Goal: Task Accomplishment & Management: Manage account settings

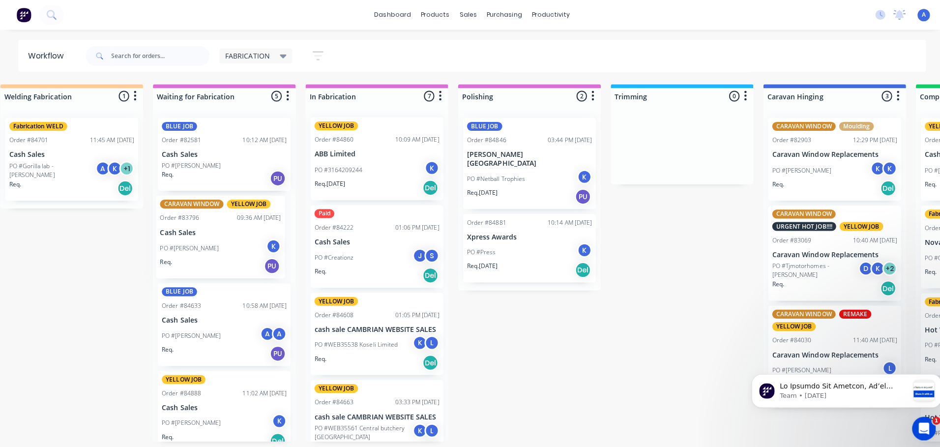
scroll to position [0, 170]
click at [239, 237] on div "PO #[PERSON_NAME] K" at bounding box center [225, 246] width 124 height 19
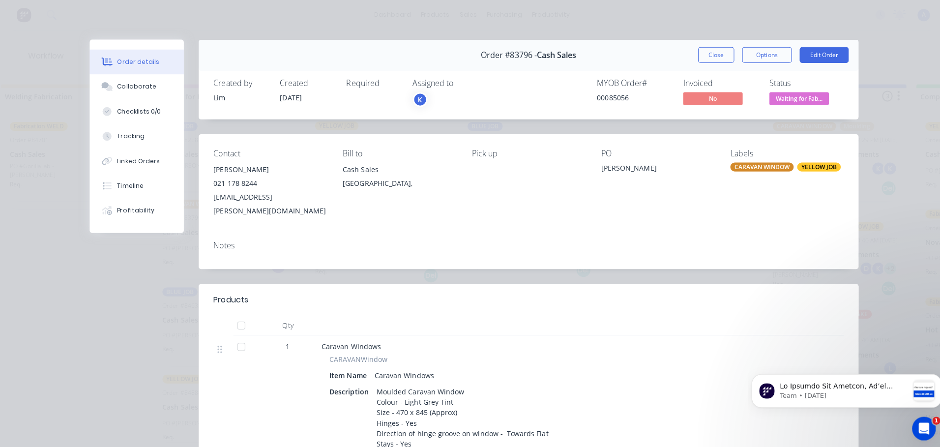
click at [803, 101] on span "Waiting for Fab..." at bounding box center [794, 97] width 59 height 12
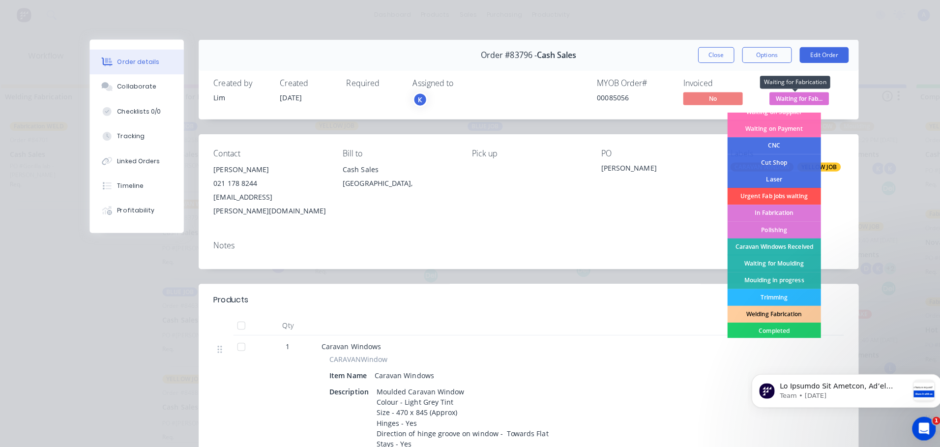
scroll to position [41, 0]
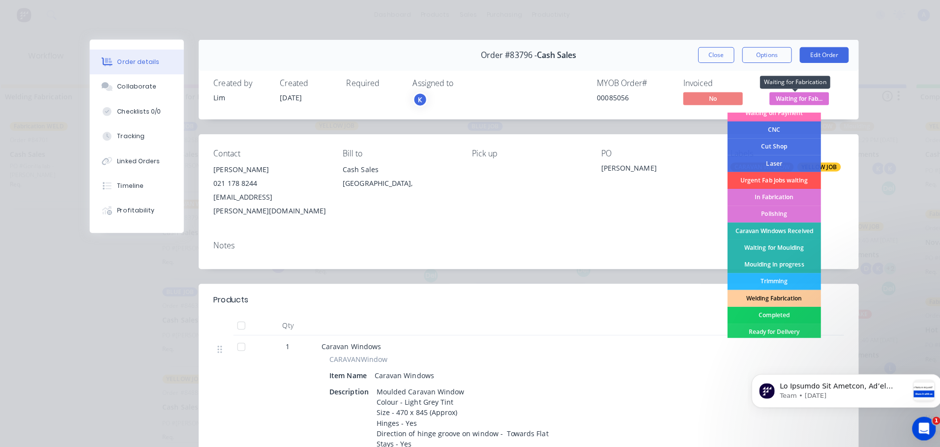
click at [769, 316] on div "Completed" at bounding box center [769, 312] width 93 height 17
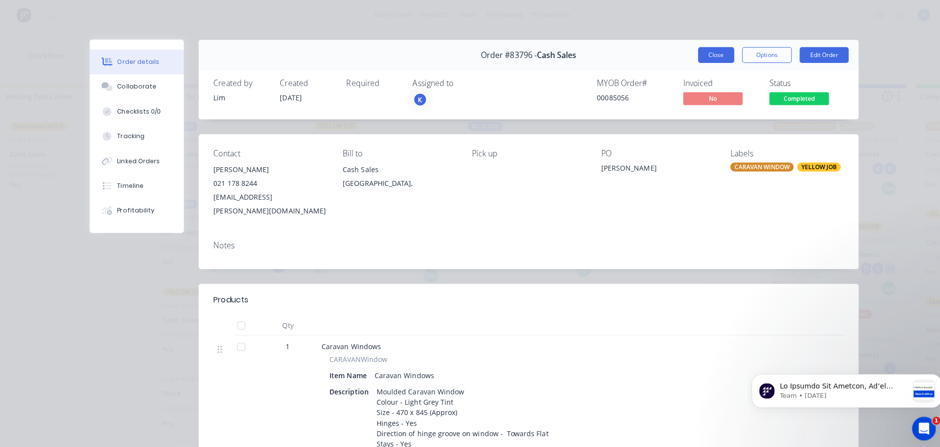
click at [706, 58] on button "Close" at bounding box center [712, 55] width 36 height 16
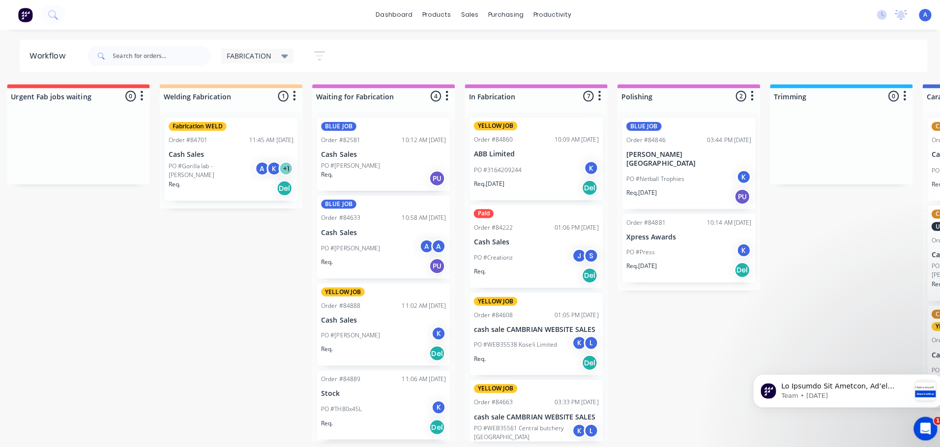
scroll to position [0, 14]
click at [281, 56] on icon at bounding box center [282, 56] width 7 height 4
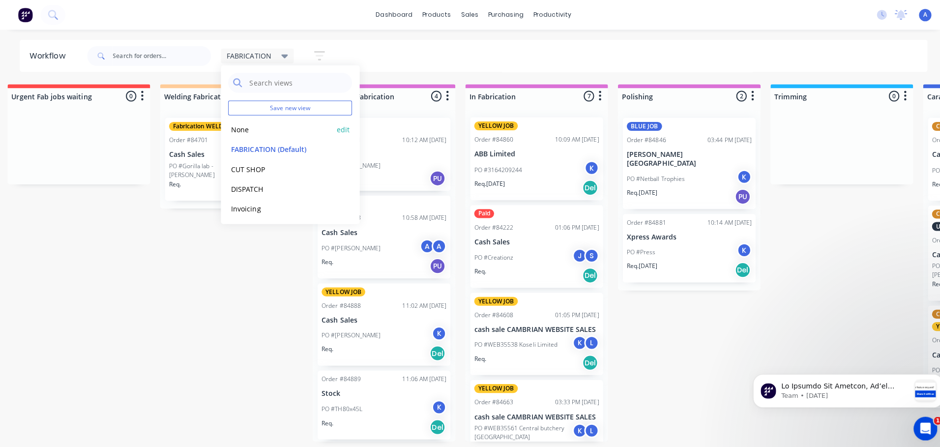
click at [239, 126] on button "None" at bounding box center [279, 128] width 105 height 11
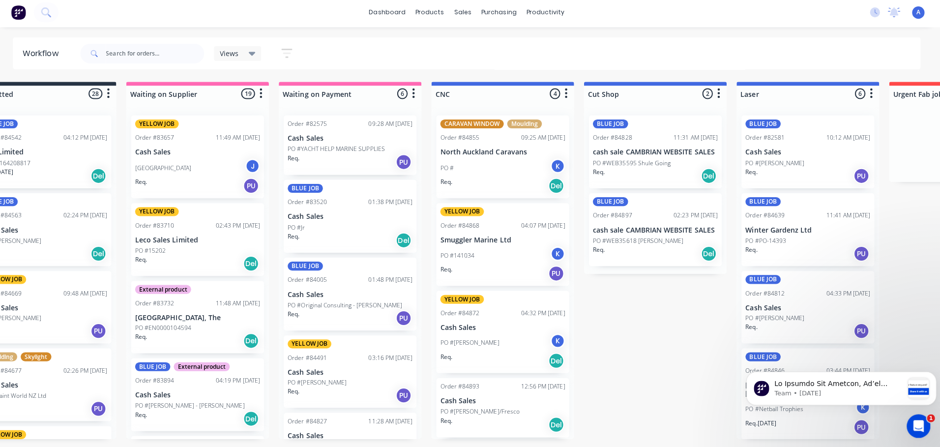
scroll to position [0, 41]
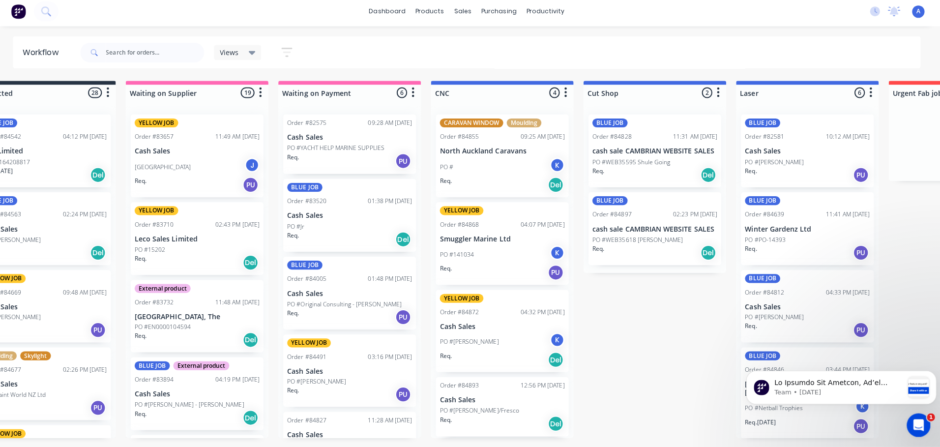
click at [257, 56] on icon at bounding box center [257, 56] width 7 height 4
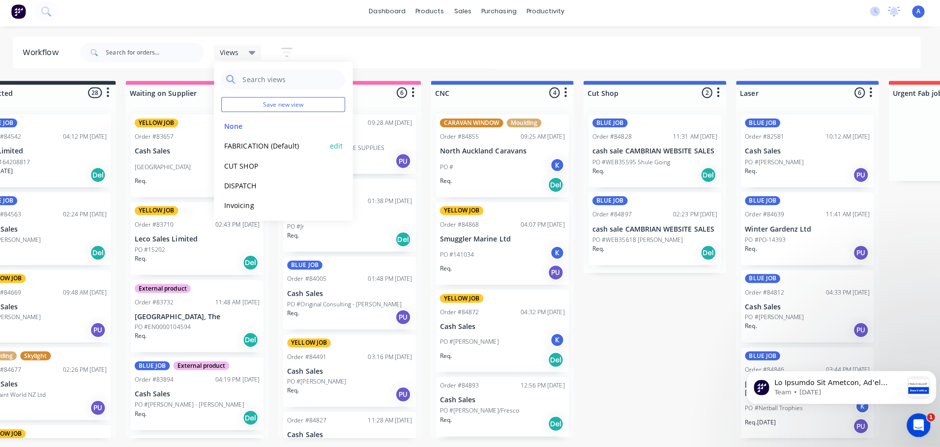
click at [284, 149] on button "FABRICATION (Default)" at bounding box center [279, 148] width 105 height 11
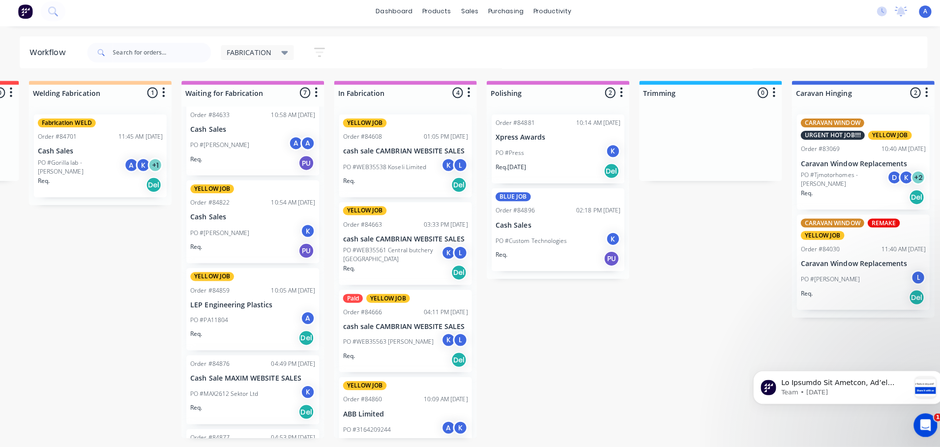
scroll to position [0, 136]
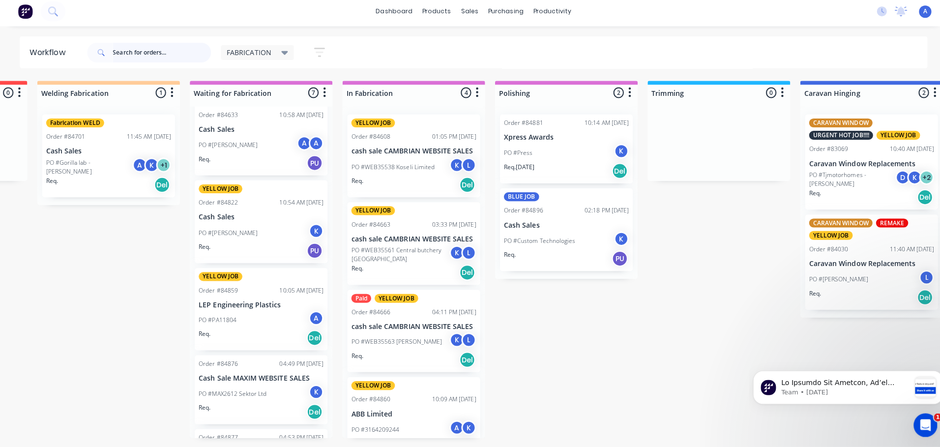
click at [142, 57] on input "text" at bounding box center [160, 56] width 97 height 20
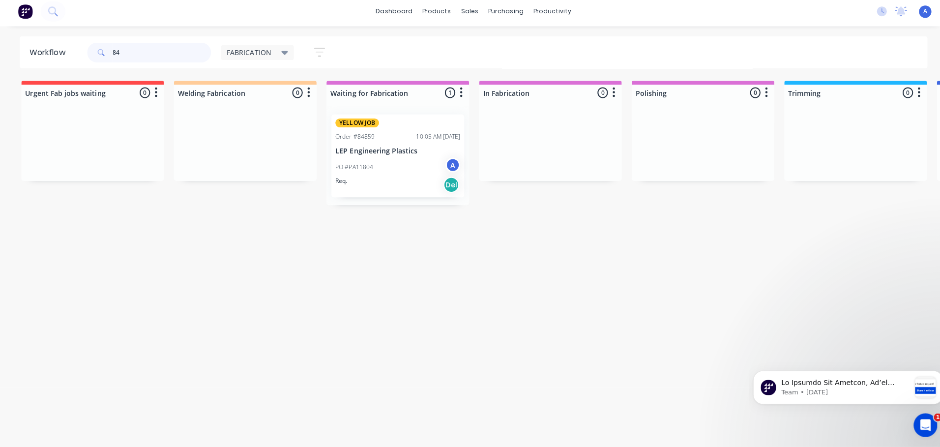
type input "8"
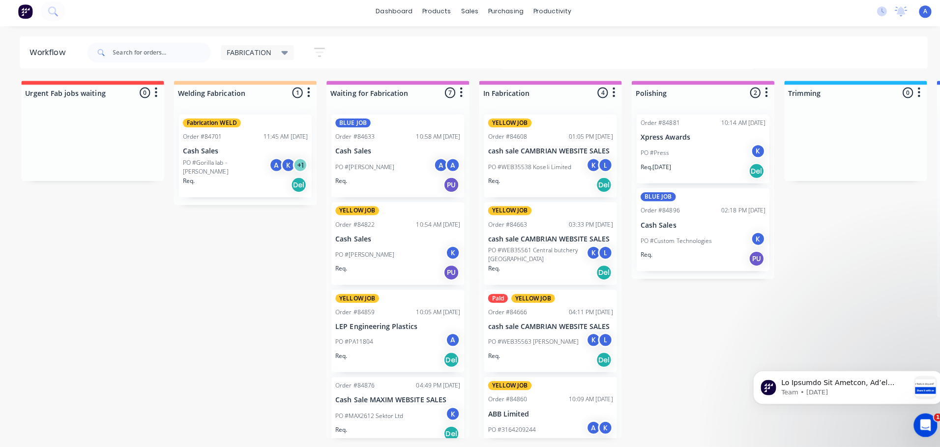
click at [445, 336] on div "A" at bounding box center [449, 340] width 15 height 15
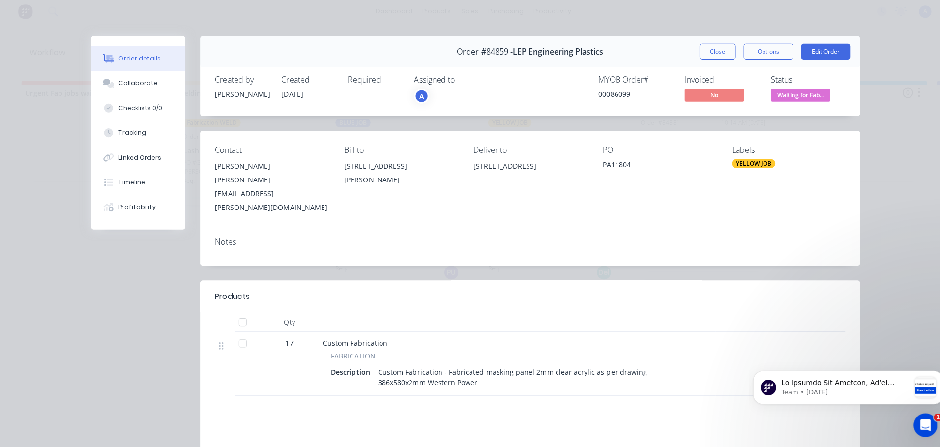
click at [414, 99] on div "A" at bounding box center [418, 98] width 15 height 15
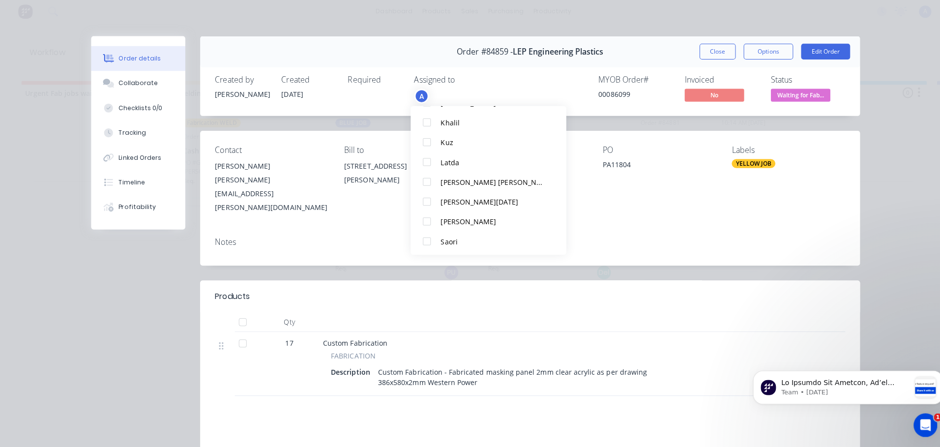
scroll to position [167, 0]
click at [426, 239] on div at bounding box center [424, 242] width 20 height 20
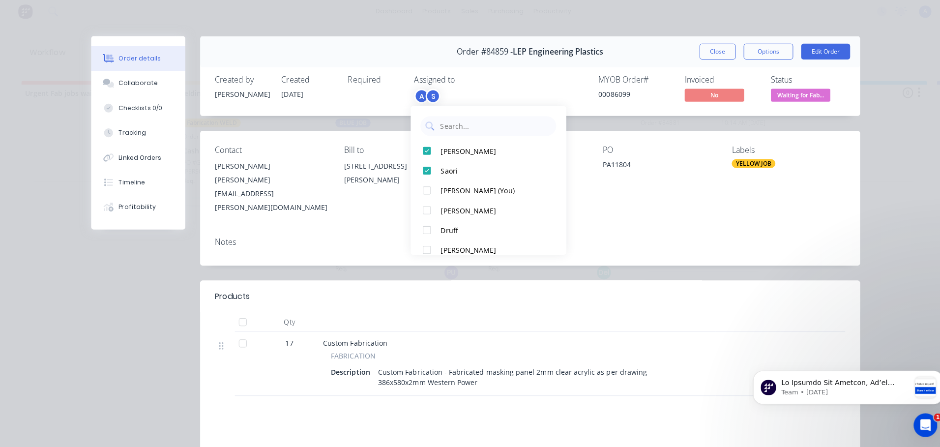
click at [797, 99] on span "Waiting for Fab..." at bounding box center [794, 97] width 59 height 12
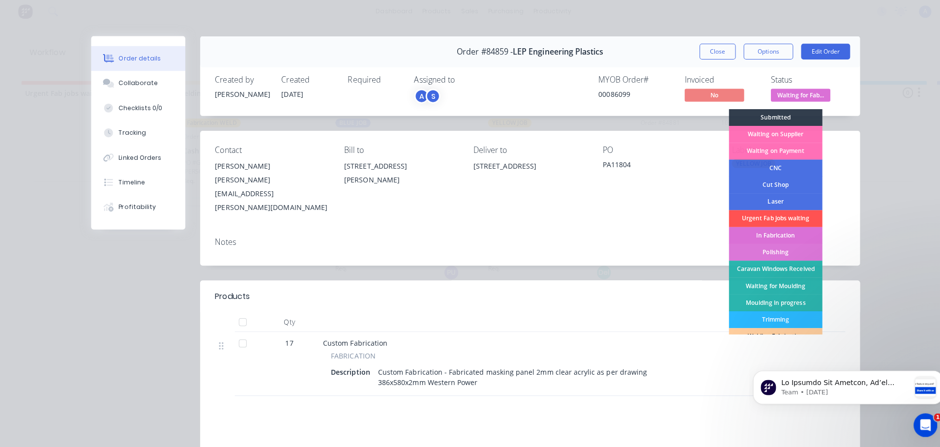
click at [795, 238] on div "In Fabrication" at bounding box center [769, 237] width 93 height 17
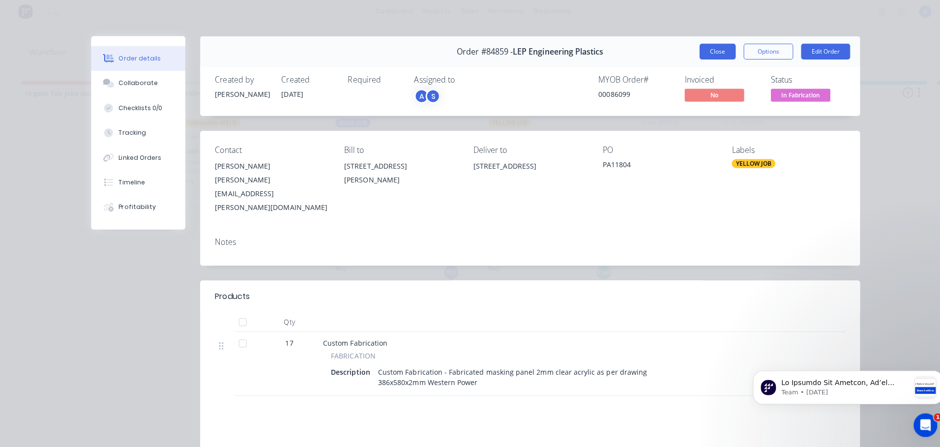
click at [704, 55] on button "Close" at bounding box center [712, 55] width 36 height 16
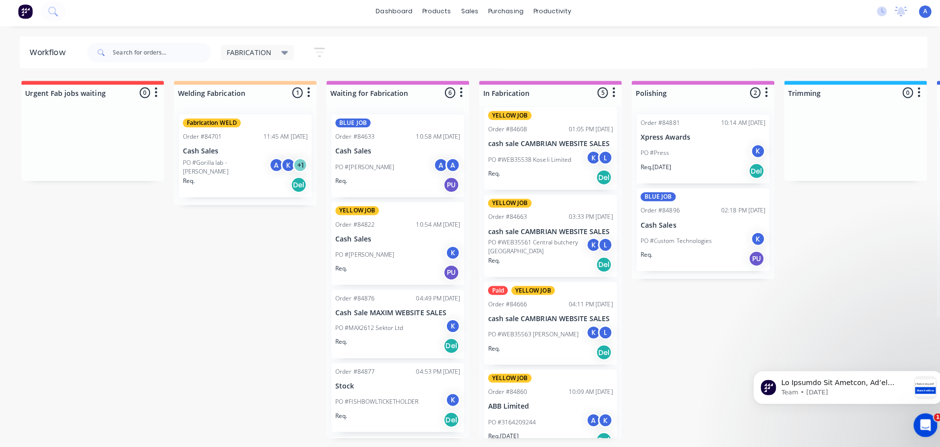
scroll to position [109, 0]
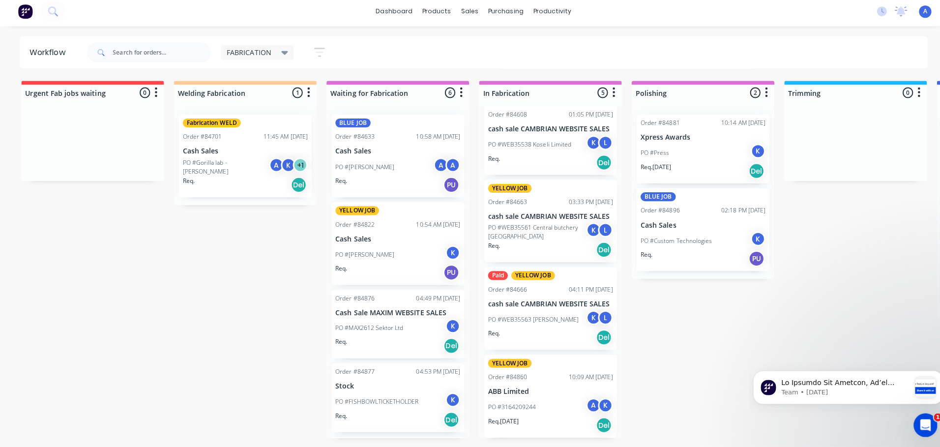
click at [552, 385] on div "YELLOW JOB Order #84860 10:09 AM [DATE] ABB Limited PO #3164209244 A K Req. [DA…" at bounding box center [546, 396] width 132 height 82
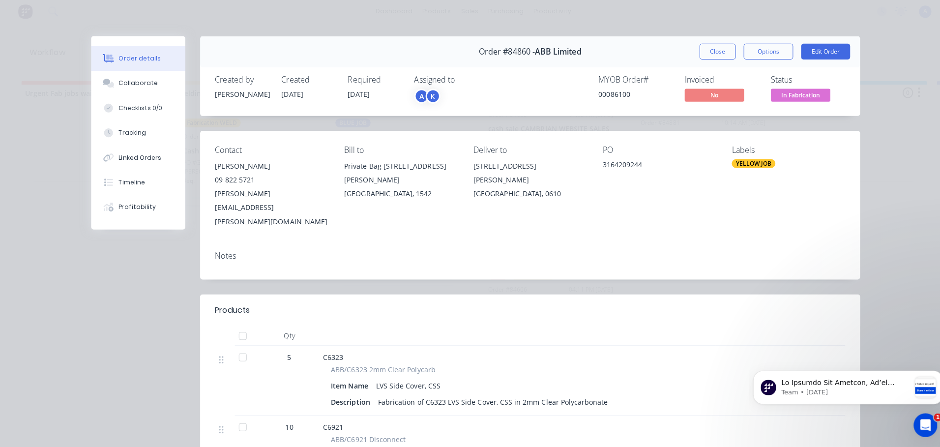
click at [791, 97] on span "In Fabrication" at bounding box center [794, 97] width 59 height 12
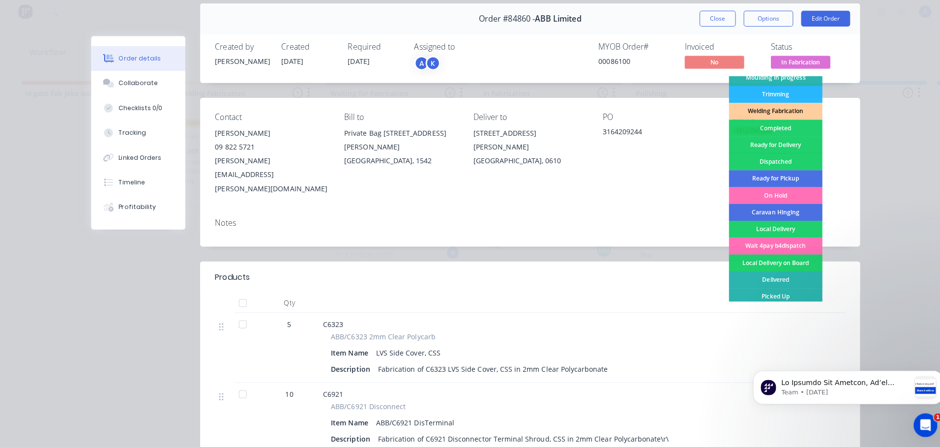
scroll to position [48, 0]
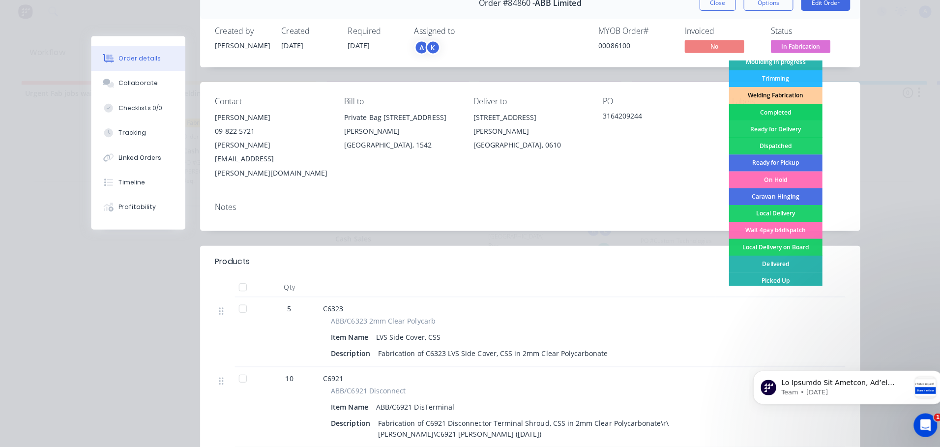
click at [773, 118] on div "Completed" at bounding box center [769, 115] width 93 height 17
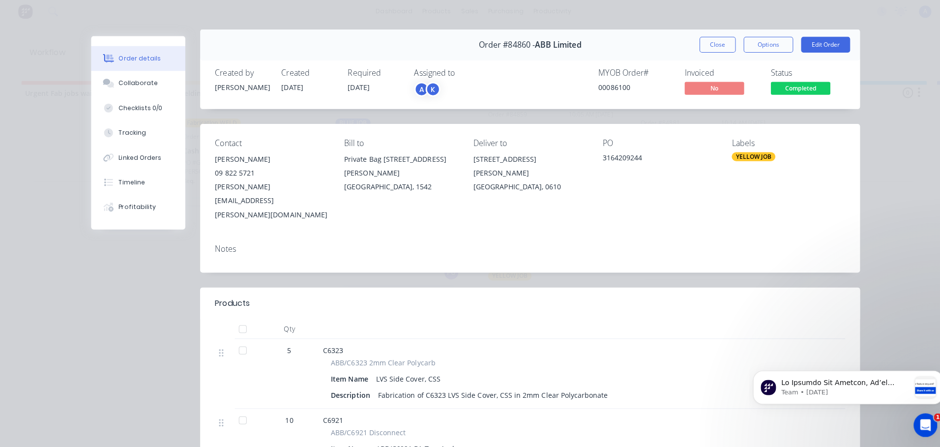
scroll to position [0, 0]
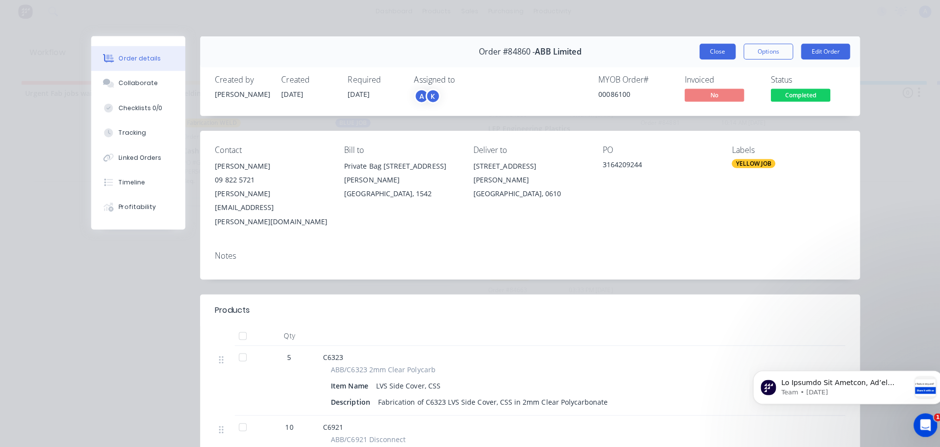
click at [711, 48] on button "Close" at bounding box center [712, 55] width 36 height 16
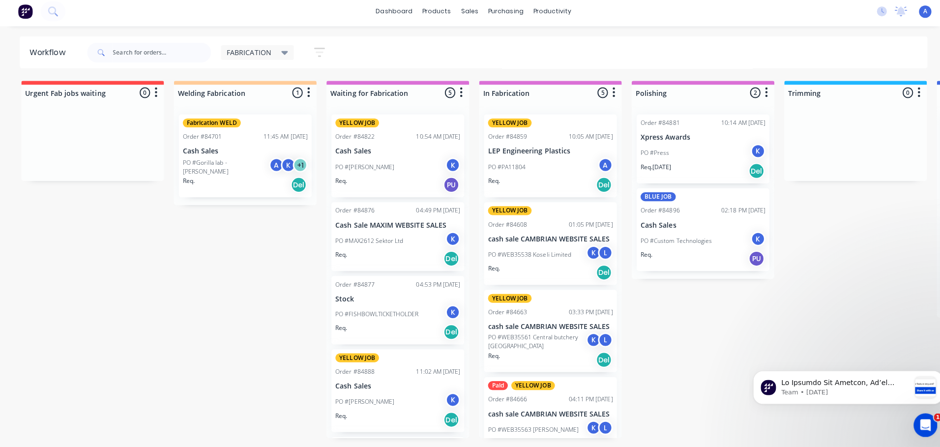
click at [575, 158] on div "YELLOW JOB Order #84859 10:05 AM [DATE] LEP Engineering Plastics PO #PA11804 A …" at bounding box center [546, 158] width 132 height 82
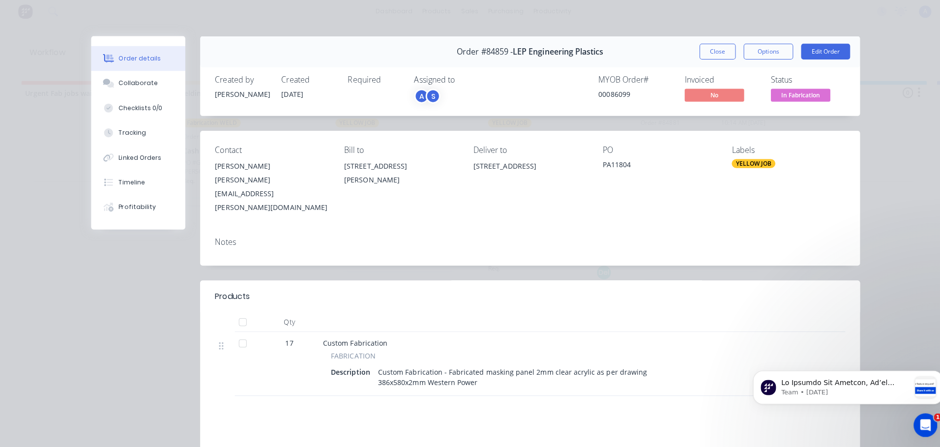
click at [803, 98] on span "In Fabrication" at bounding box center [794, 97] width 59 height 12
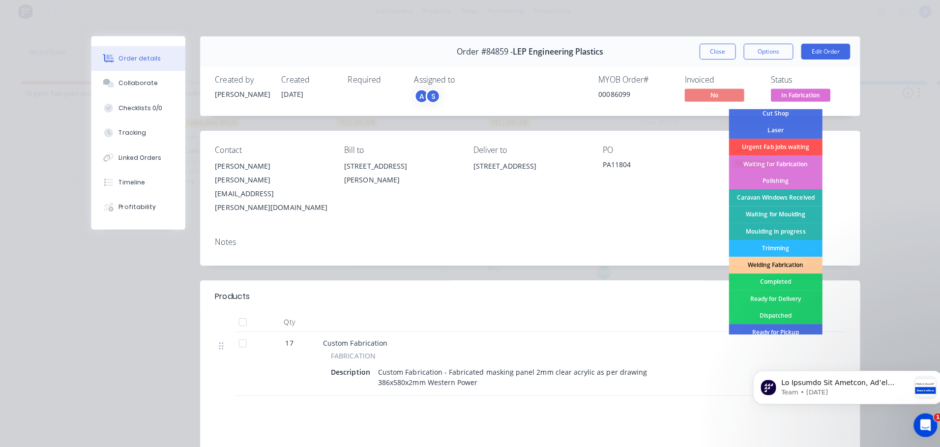
scroll to position [91, 0]
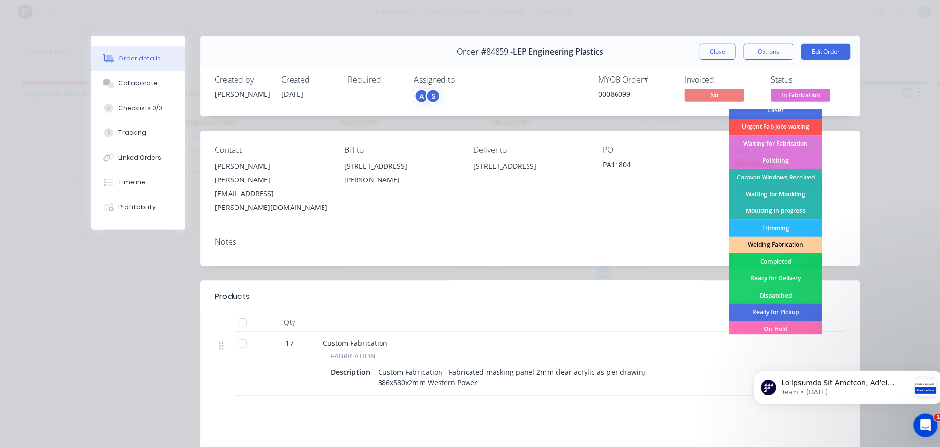
click at [775, 265] on div "Completed" at bounding box center [769, 263] width 93 height 17
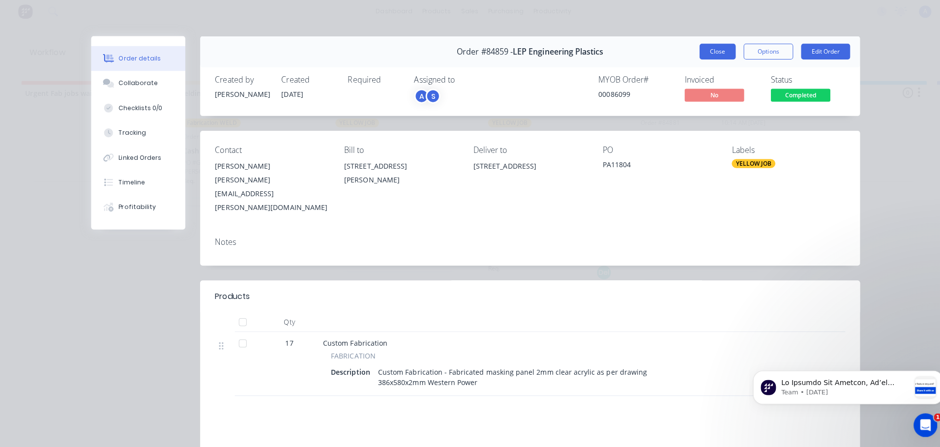
click at [706, 56] on button "Close" at bounding box center [712, 55] width 36 height 16
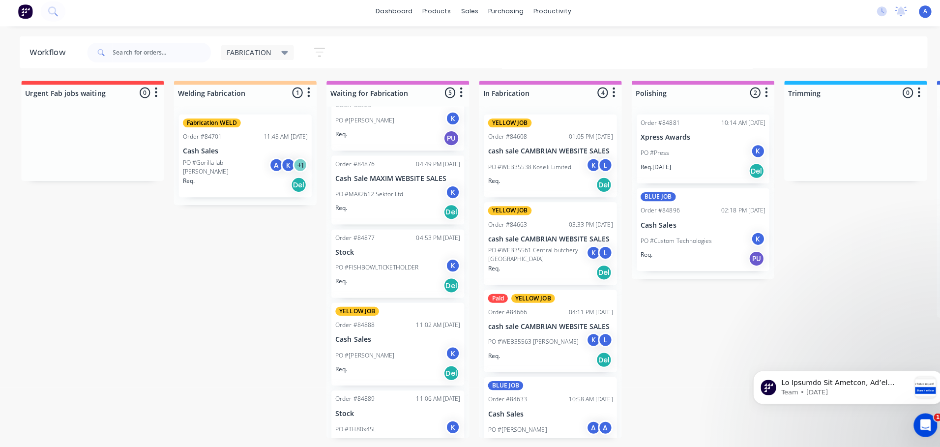
scroll to position [68, 0]
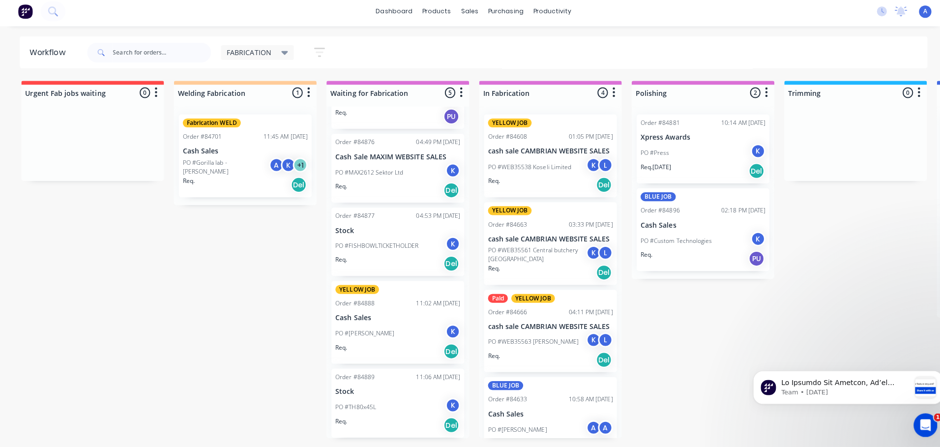
click at [728, 226] on p "Cash Sales" at bounding box center [698, 227] width 124 height 8
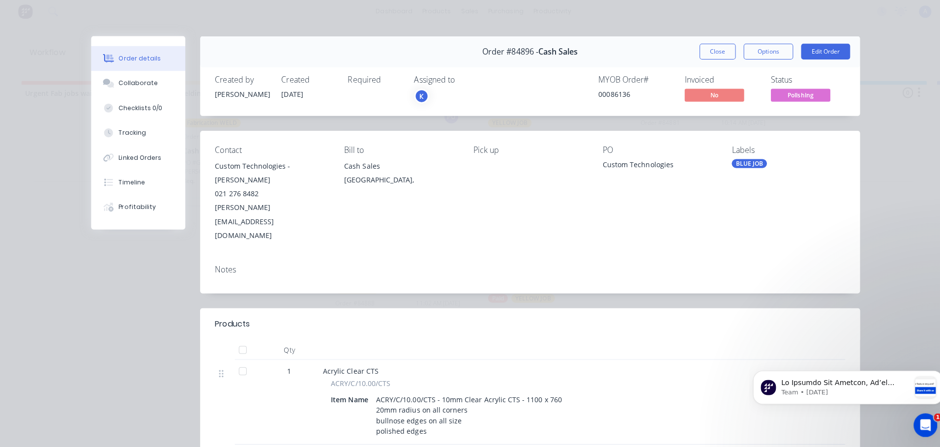
click at [414, 99] on div "K" at bounding box center [418, 98] width 15 height 15
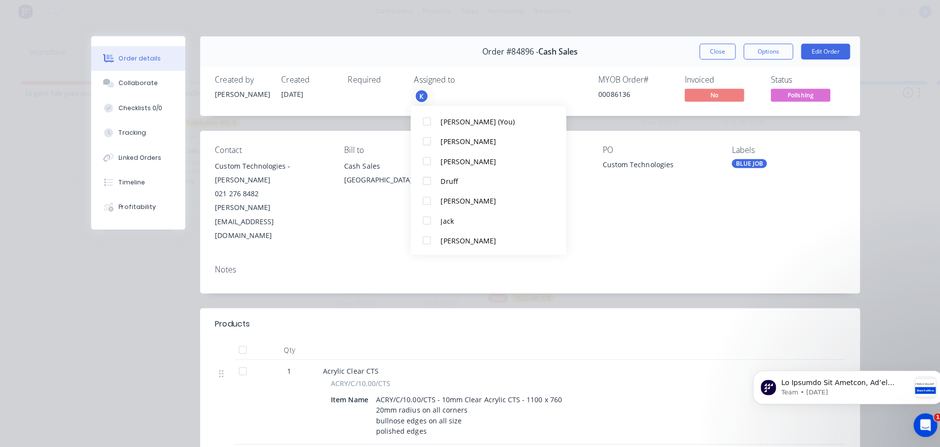
scroll to position [167, 0]
click at [424, 245] on div at bounding box center [424, 242] width 20 height 20
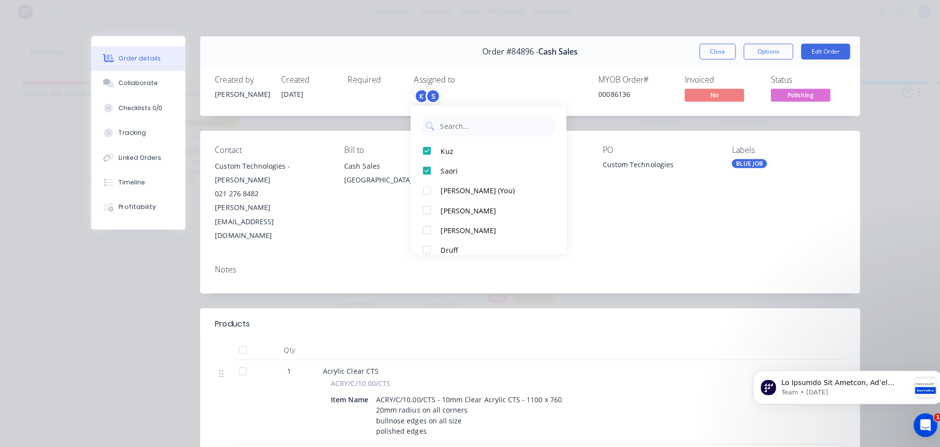
click at [798, 101] on span "Polishing" at bounding box center [794, 97] width 59 height 12
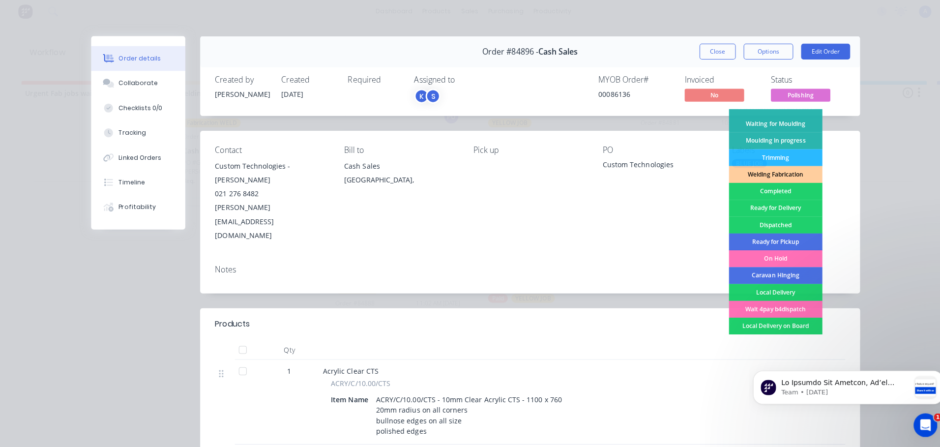
scroll to position [161, 0]
click at [777, 194] on div "Completed" at bounding box center [769, 192] width 93 height 17
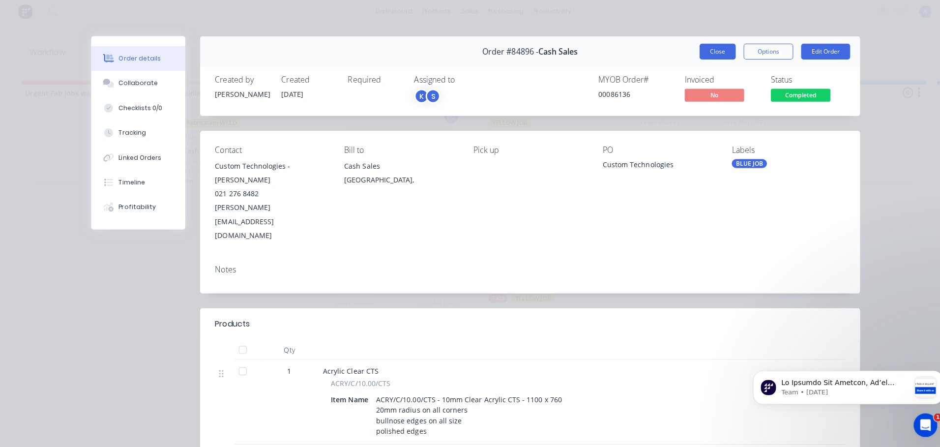
click at [702, 54] on button "Close" at bounding box center [712, 55] width 36 height 16
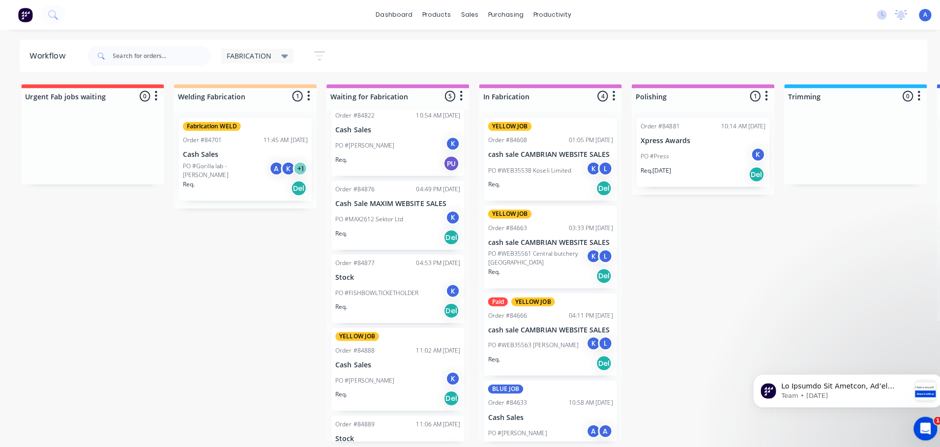
scroll to position [0, 0]
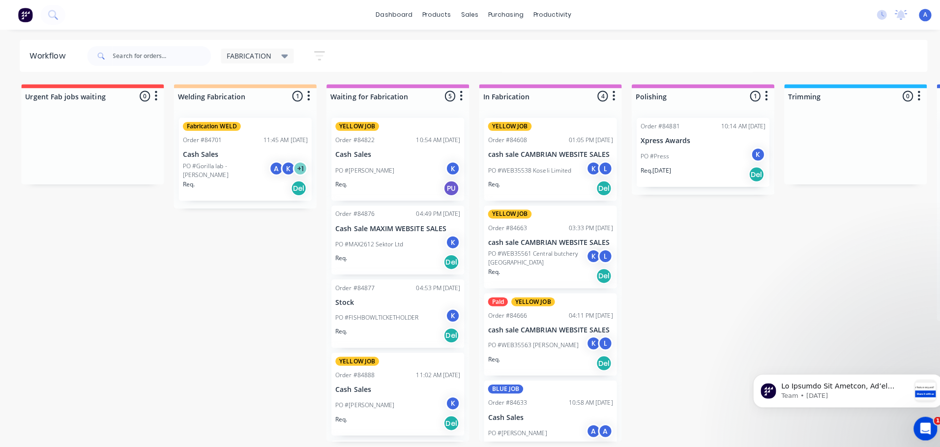
click at [426, 169] on div "PO #[PERSON_NAME] K" at bounding box center [395, 169] width 124 height 19
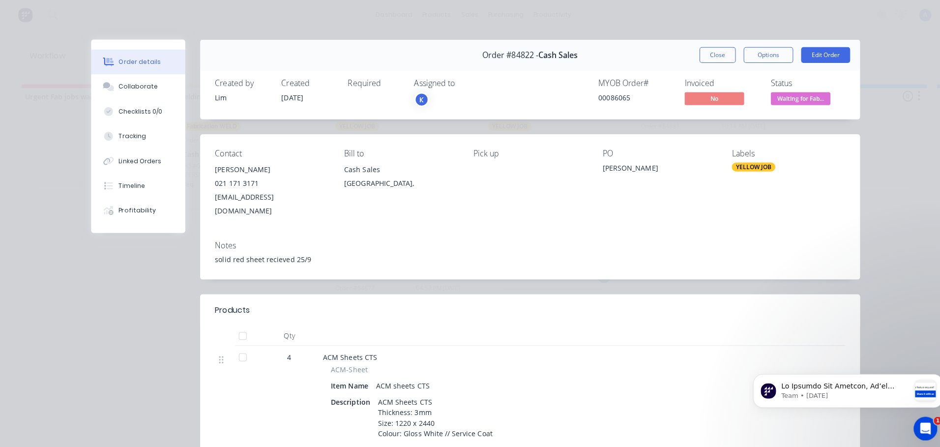
click at [414, 99] on div "K" at bounding box center [418, 98] width 15 height 15
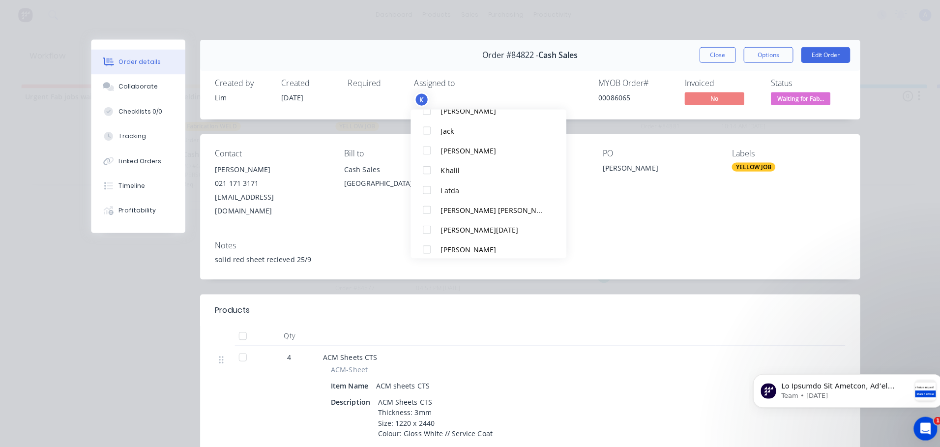
scroll to position [167, 0]
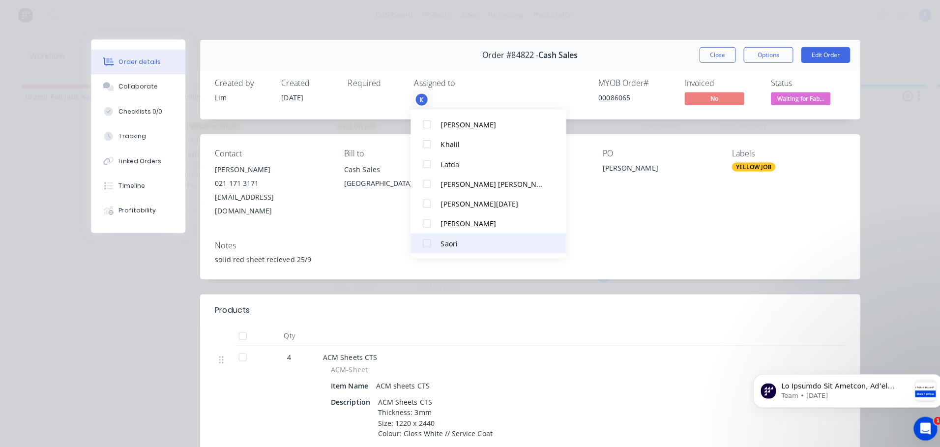
click at [422, 243] on div at bounding box center [424, 242] width 20 height 20
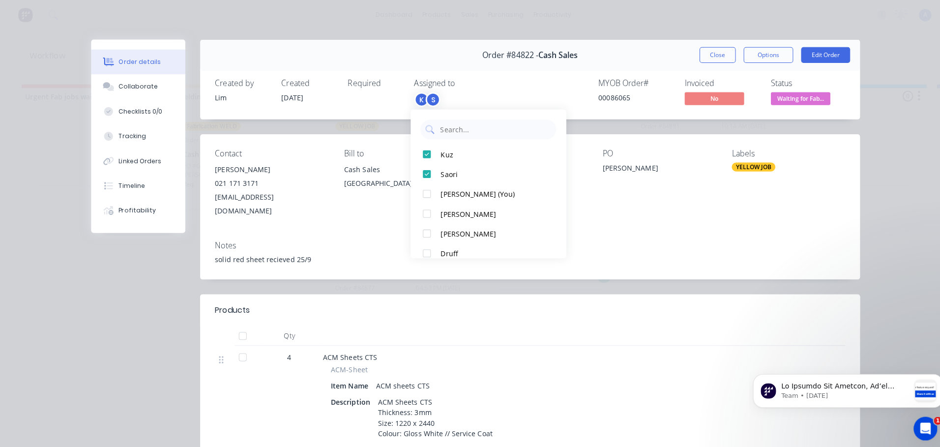
click at [814, 101] on span "Waiting for Fab..." at bounding box center [794, 97] width 59 height 12
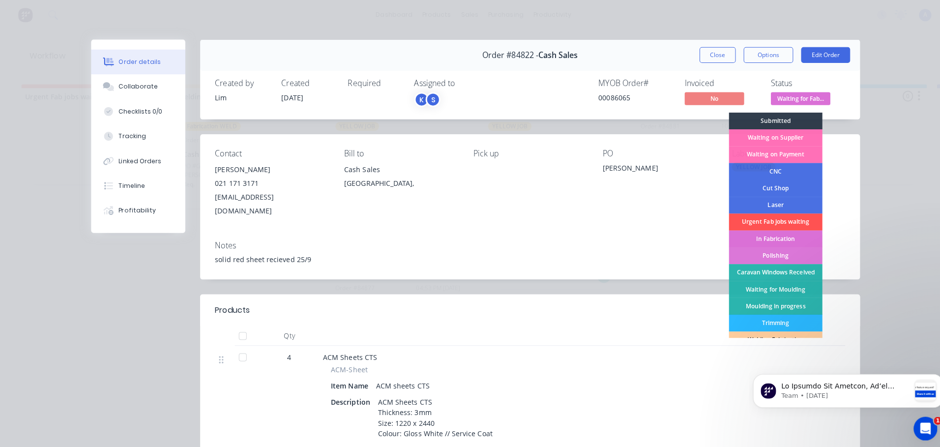
click at [794, 237] on div "In Fabrication" at bounding box center [769, 237] width 93 height 17
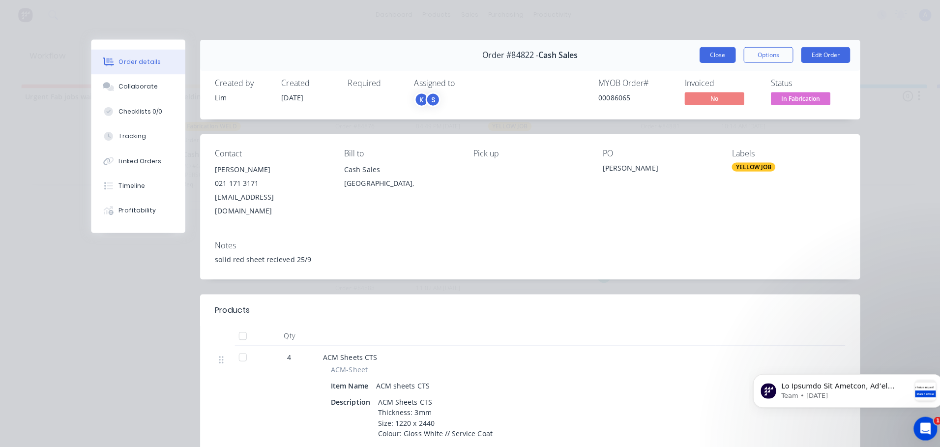
click at [704, 57] on button "Close" at bounding box center [712, 55] width 36 height 16
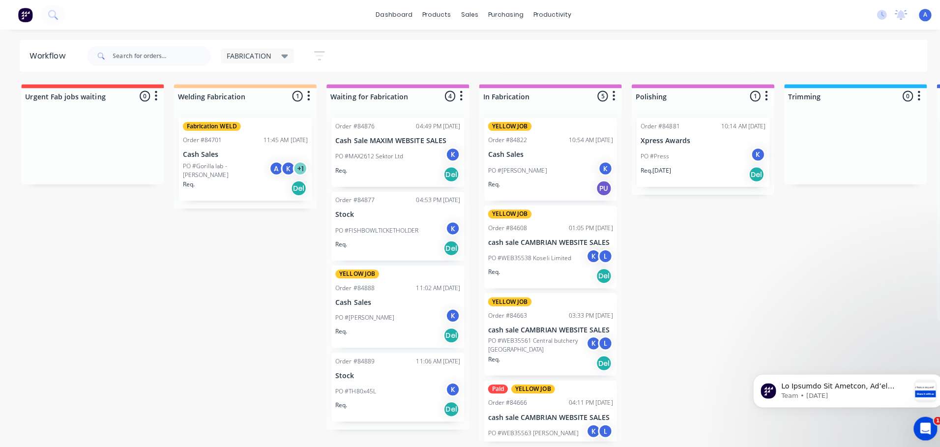
click at [271, 56] on div "FABRICATION" at bounding box center [255, 55] width 61 height 9
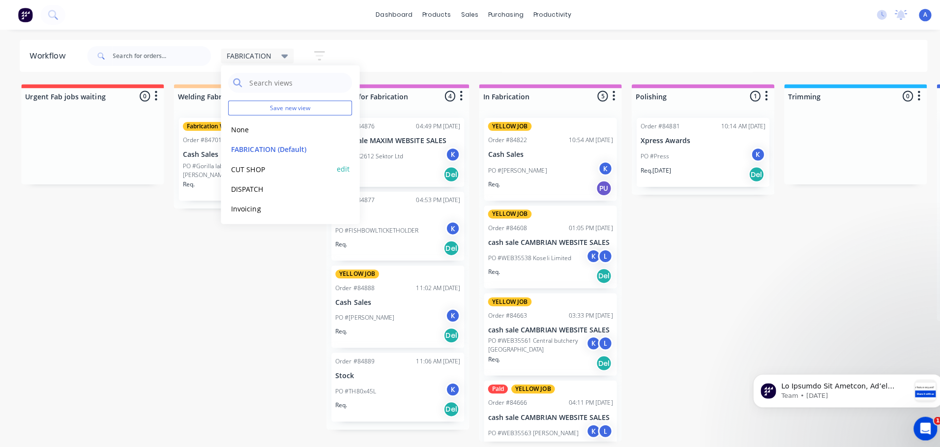
click at [253, 169] on button "CUT SHOP" at bounding box center [279, 167] width 105 height 11
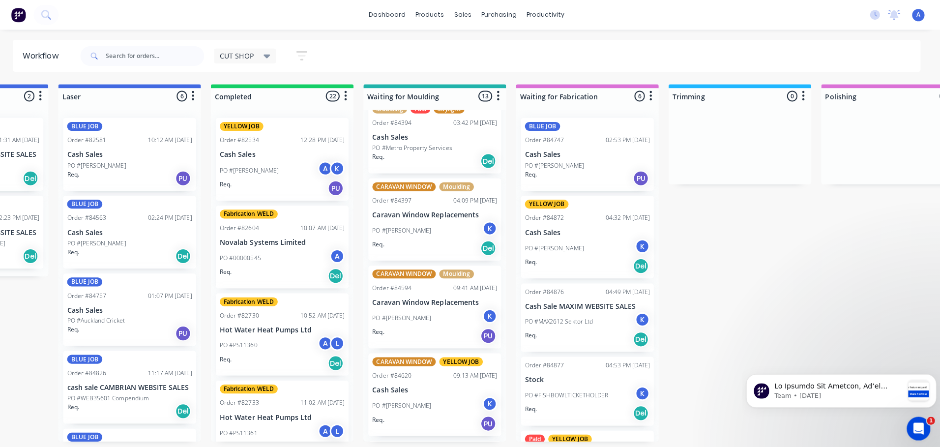
scroll to position [104, 0]
click at [164, 52] on input "text" at bounding box center [160, 56] width 97 height 20
type input "tray"
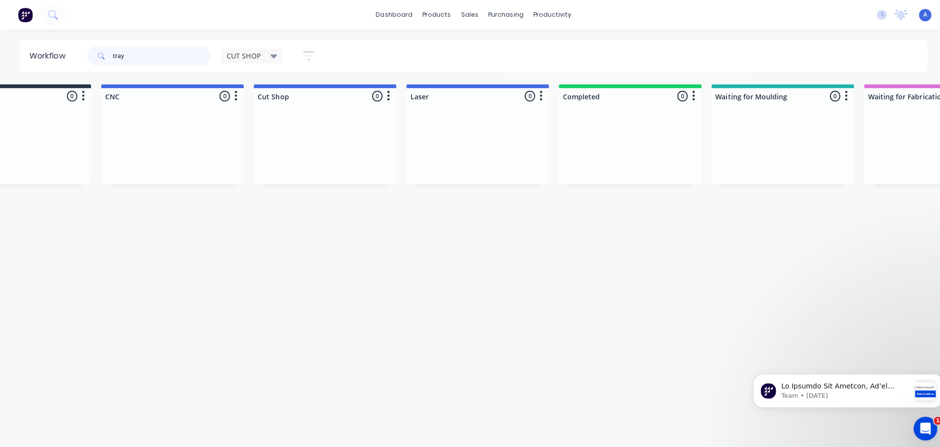
scroll to position [0, 0]
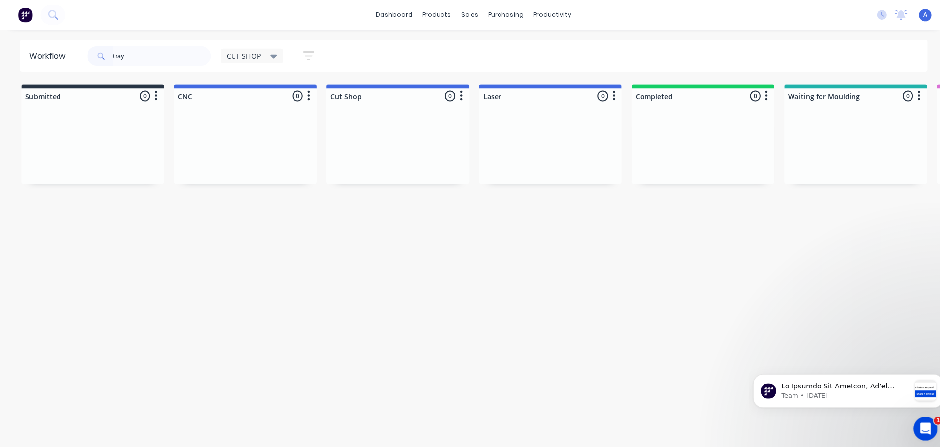
click at [272, 56] on icon at bounding box center [271, 56] width 7 height 4
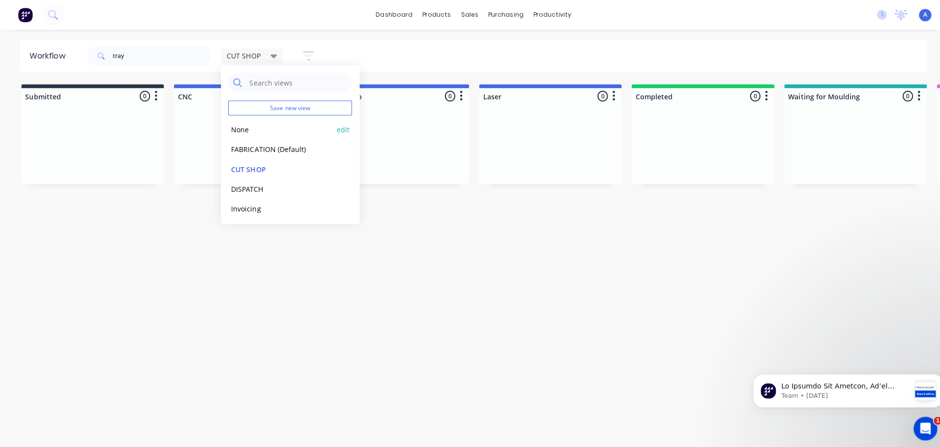
click at [271, 130] on button "None" at bounding box center [279, 128] width 105 height 11
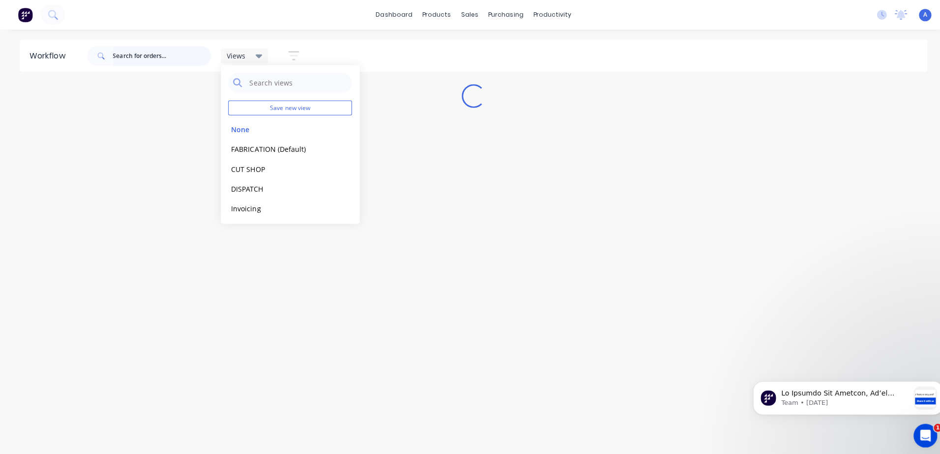
click at [161, 56] on input "text" at bounding box center [160, 56] width 97 height 20
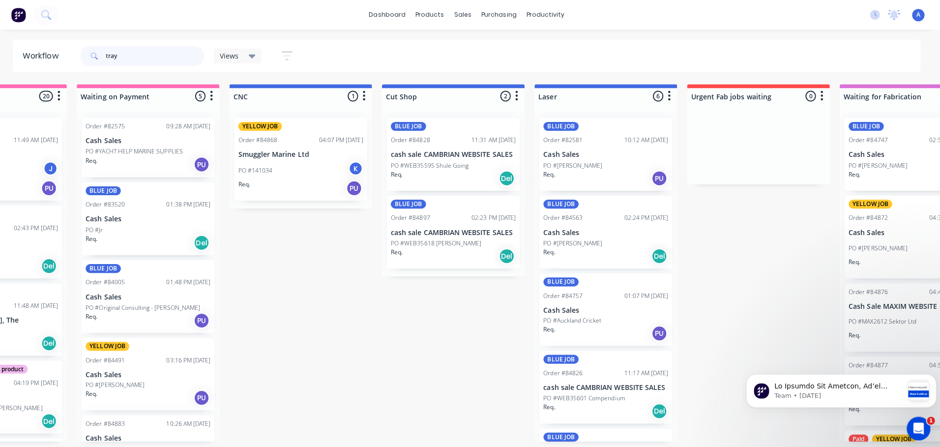
scroll to position [0, 242]
click at [152, 56] on input "tray" at bounding box center [160, 56] width 97 height 20
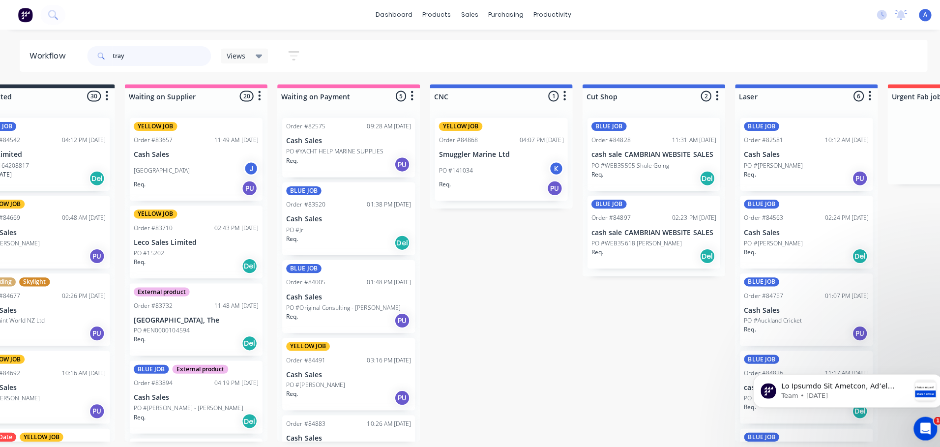
scroll to position [0, 0]
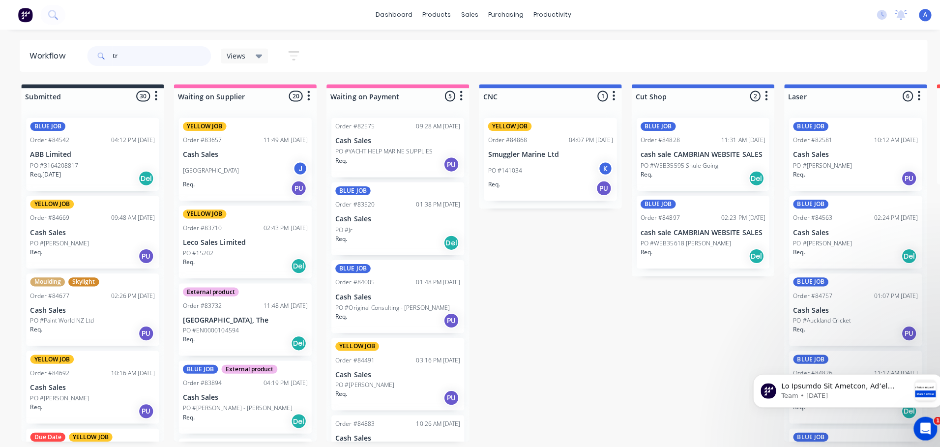
type input "t"
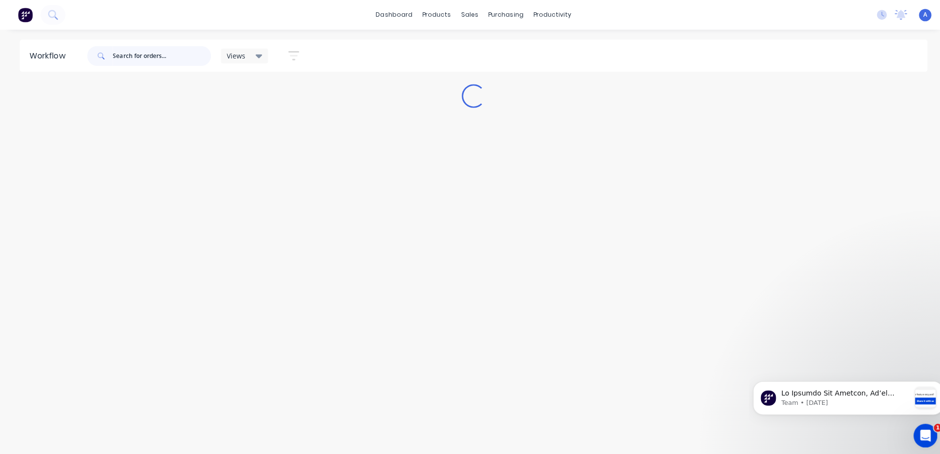
click at [165, 56] on input "text" at bounding box center [160, 56] width 97 height 20
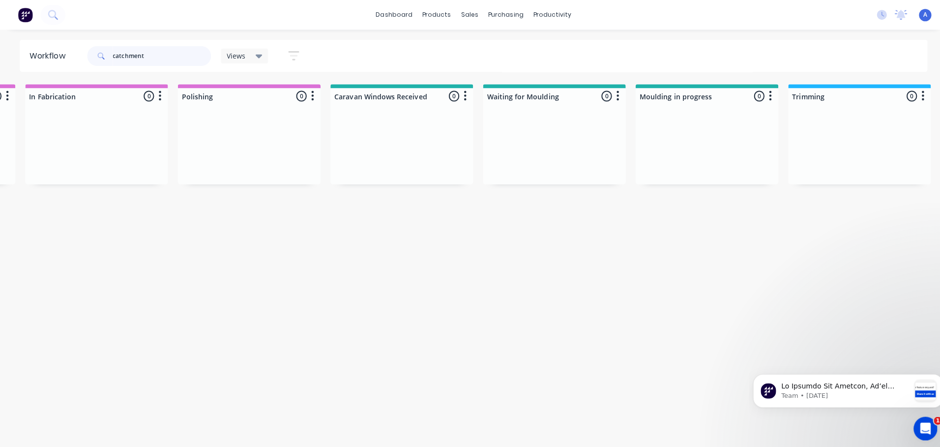
scroll to position [0, 1199]
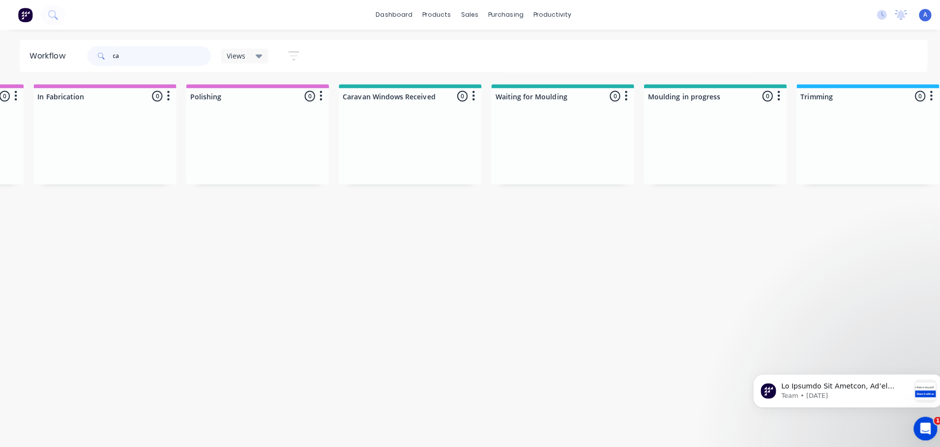
type input "c"
type input "tray"
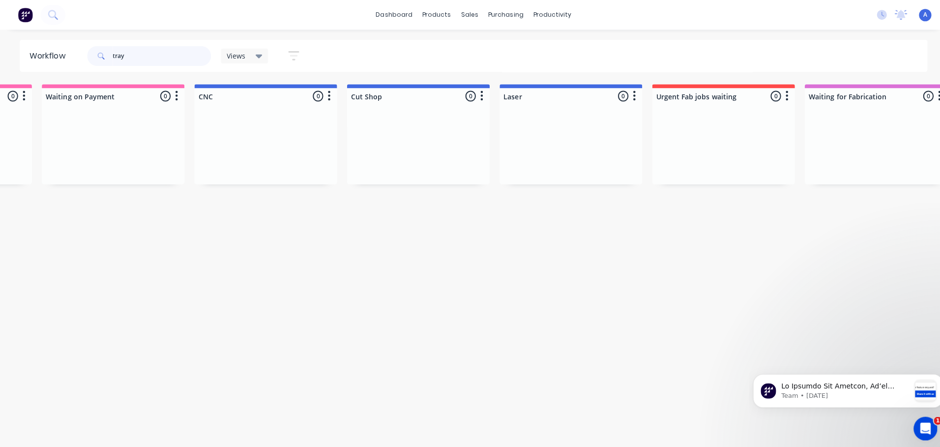
scroll to position [0, 0]
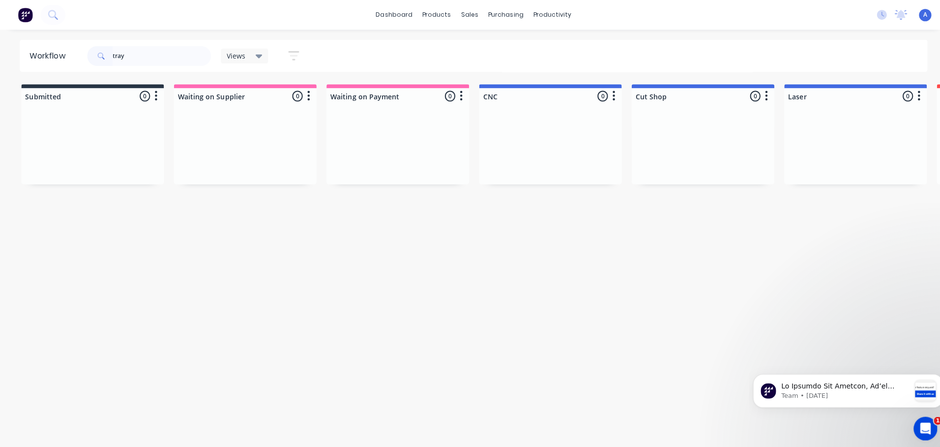
click at [247, 56] on div "Views" at bounding box center [242, 55] width 35 height 9
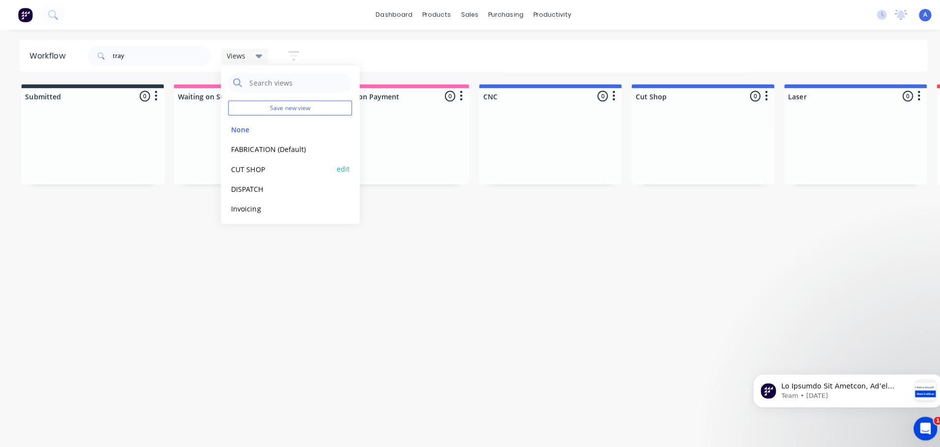
click at [260, 173] on button "CUT SHOP" at bounding box center [279, 167] width 105 height 11
